Goal: Task Accomplishment & Management: Use online tool/utility

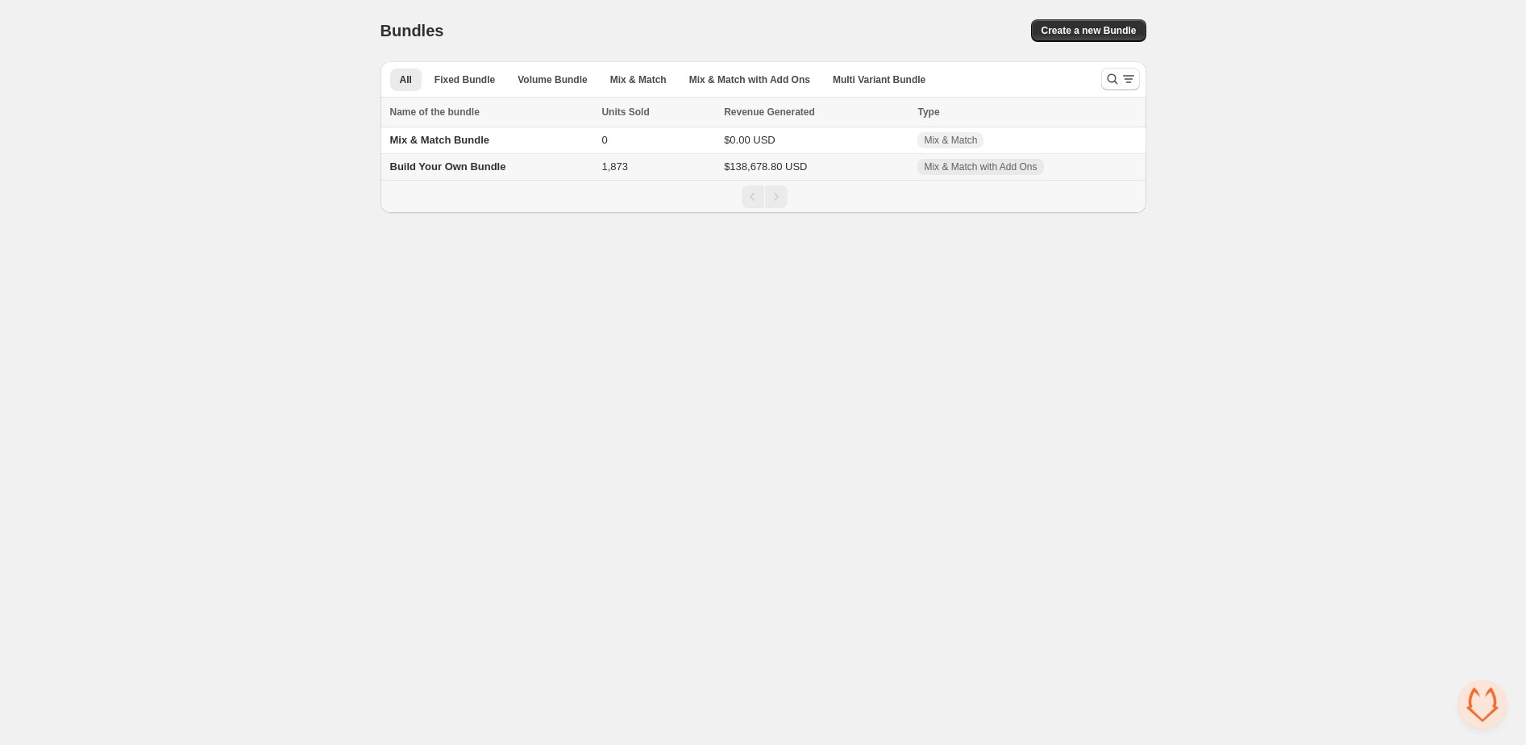
click at [833, 162] on td "$138,678.80 USD" at bounding box center [815, 167] width 193 height 27
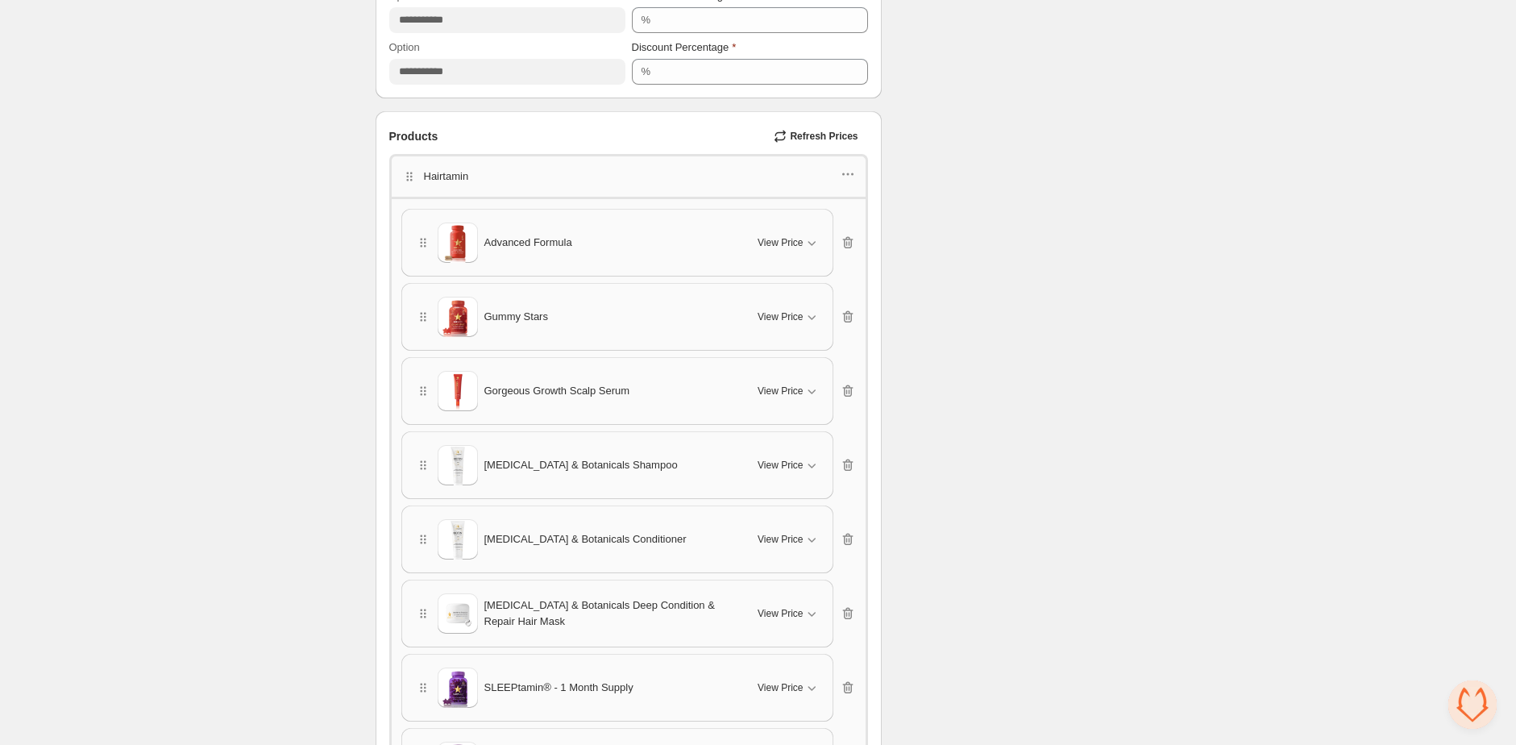
scroll to position [696, 0]
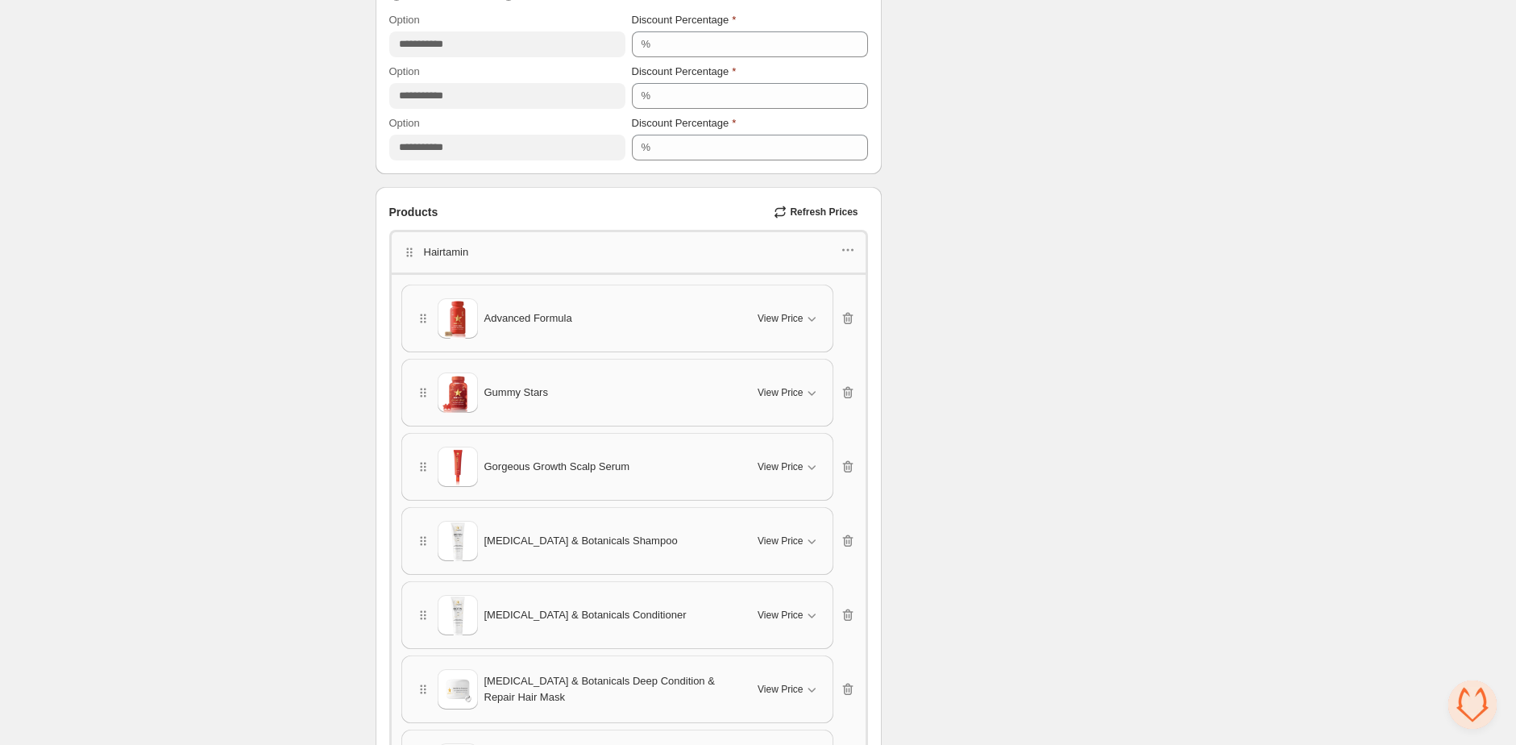
click at [825, 208] on span "Refresh Prices" at bounding box center [824, 212] width 68 height 13
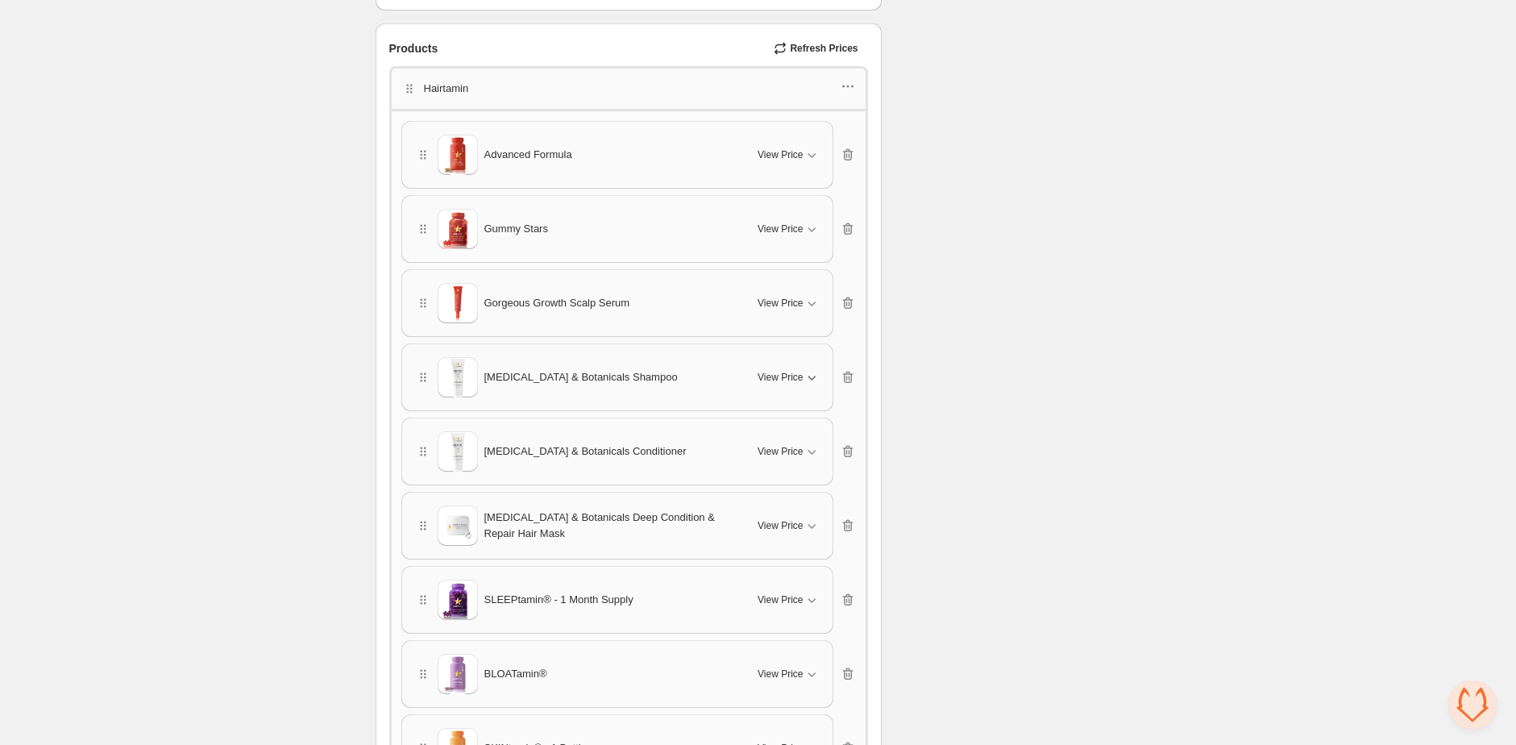
scroll to position [867, 0]
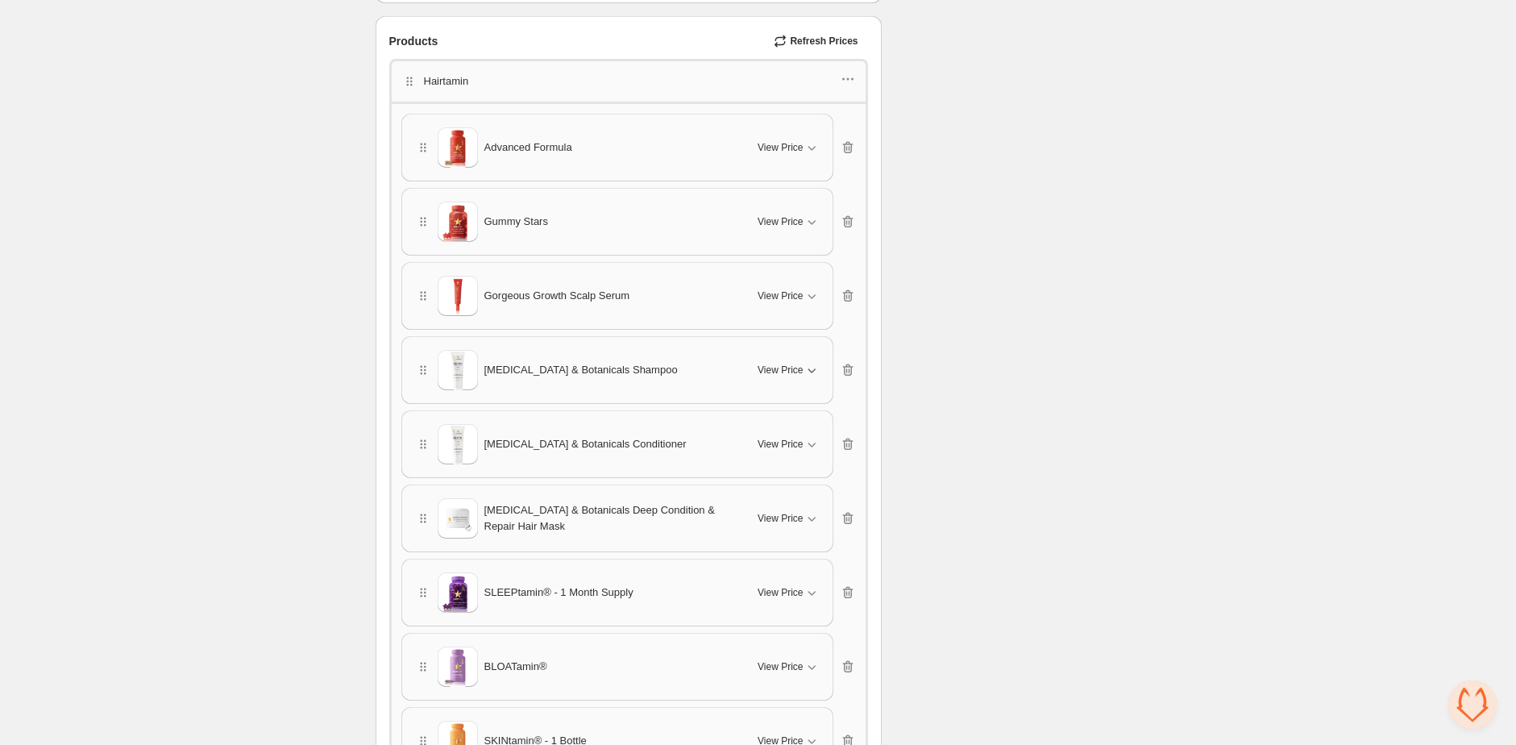
click at [787, 362] on div "View Price" at bounding box center [788, 370] width 61 height 16
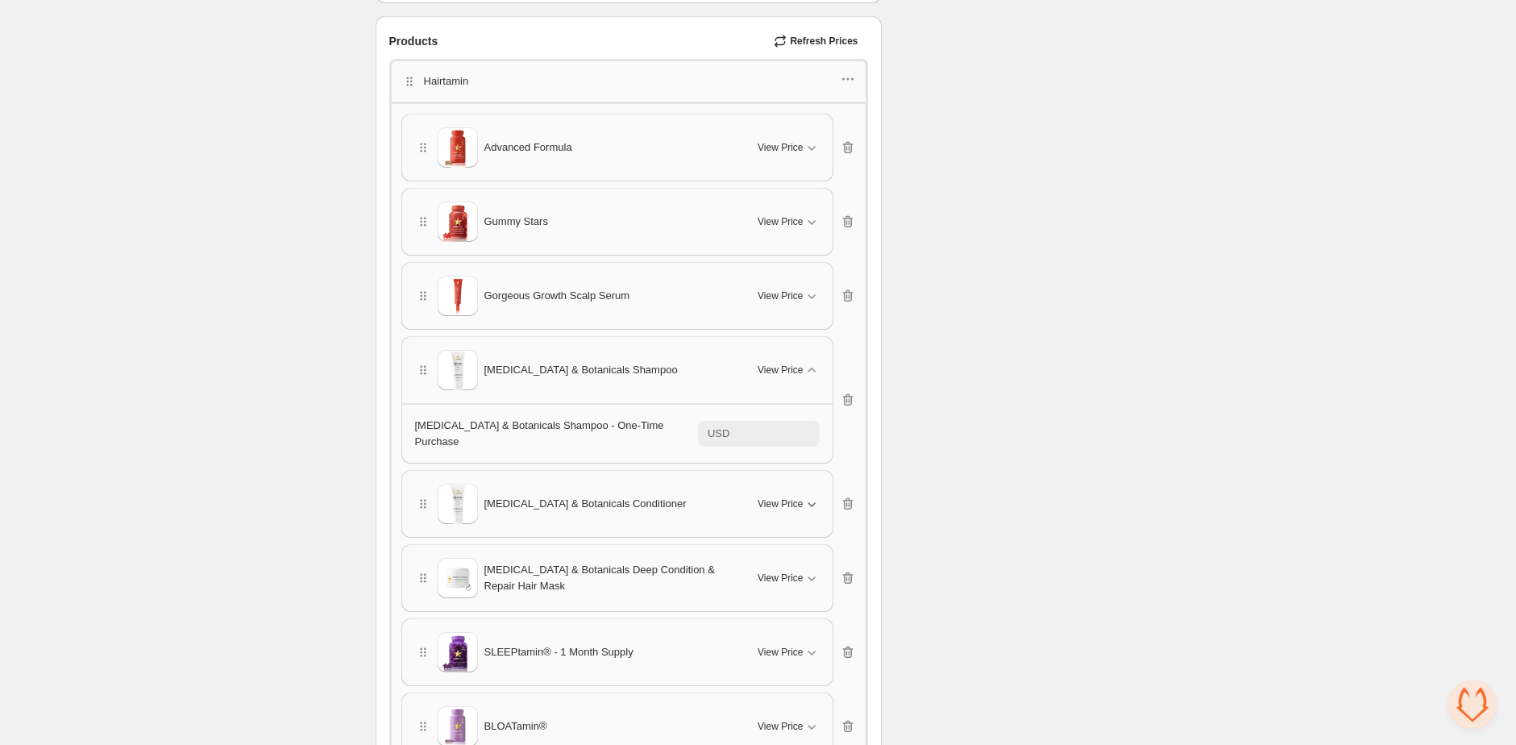
click at [763, 497] on span "View Price" at bounding box center [780, 503] width 45 height 13
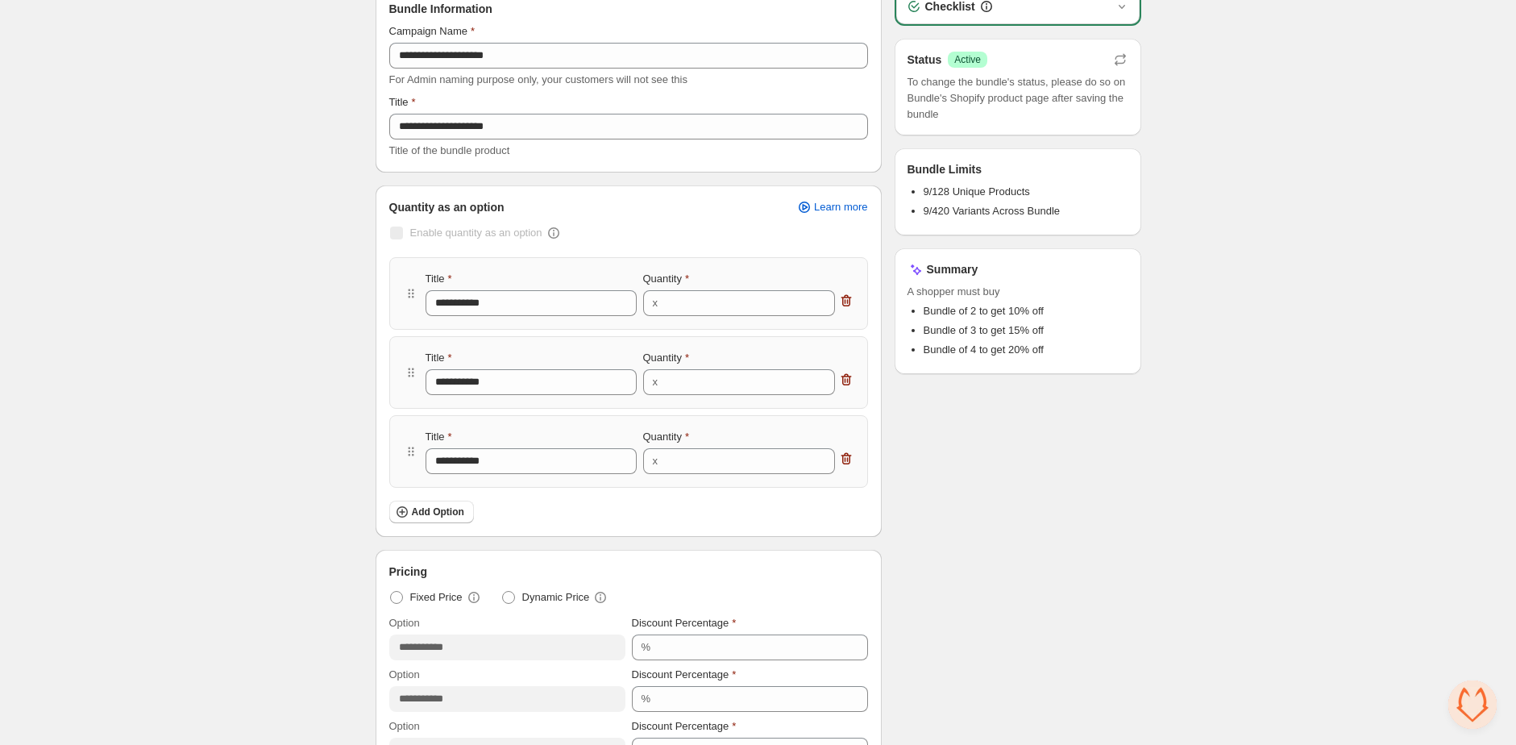
scroll to position [0, 0]
